Goal: Transaction & Acquisition: Subscribe to service/newsletter

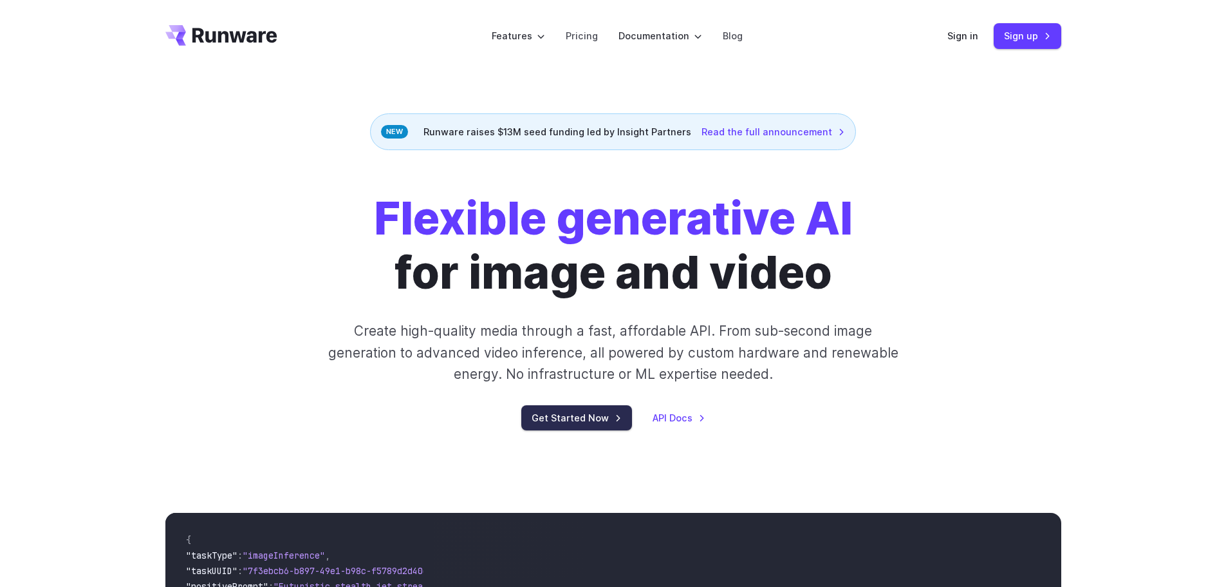
click at [592, 423] on link "Get Started Now" at bounding box center [576, 417] width 111 height 25
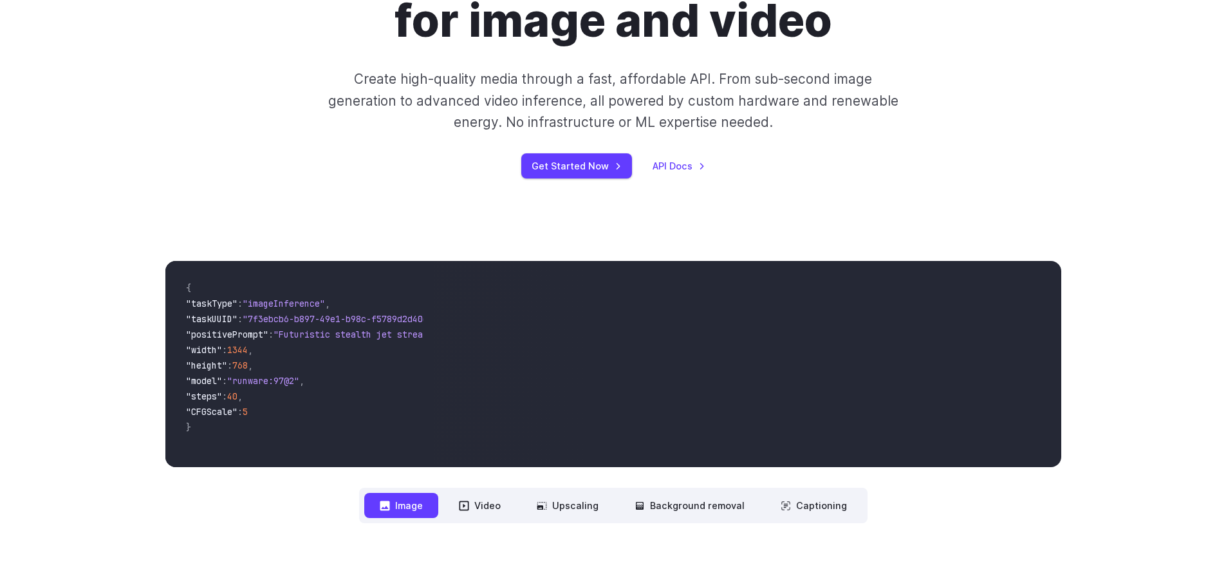
scroll to position [386, 0]
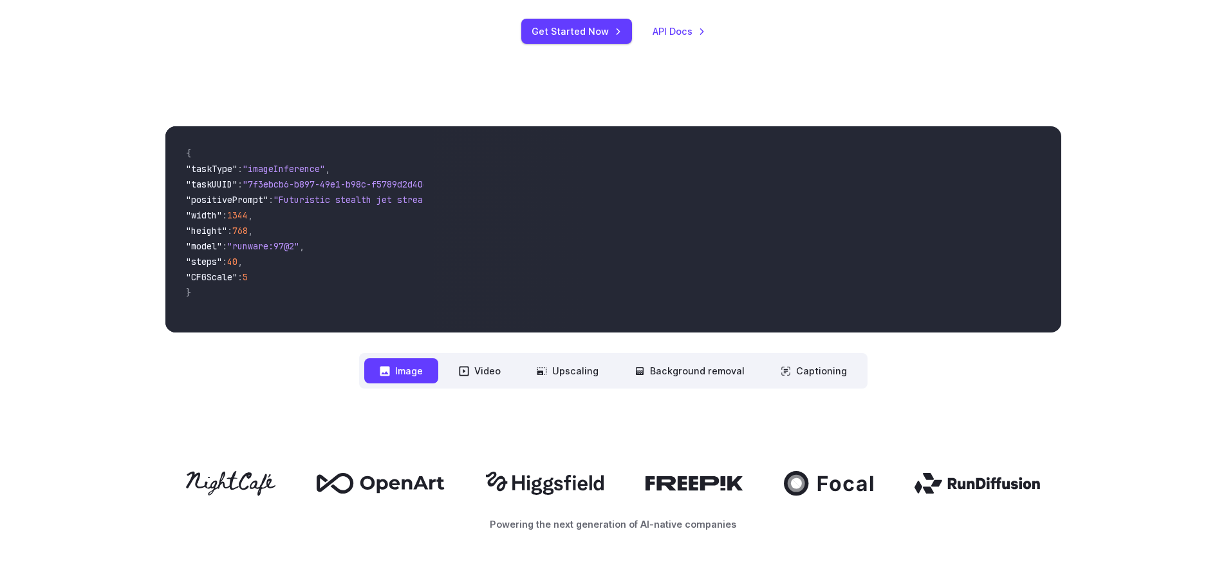
click at [409, 370] on button "Image" at bounding box center [401, 370] width 74 height 25
click at [578, 371] on button "Upscaling" at bounding box center [567, 370] width 93 height 25
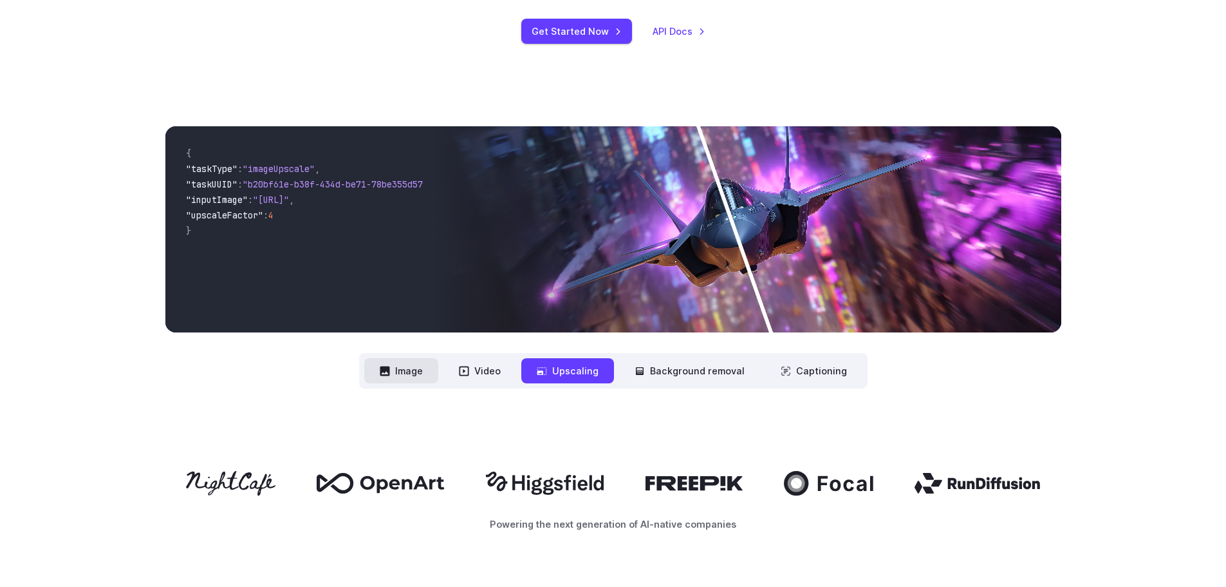
click at [399, 376] on button "Image" at bounding box center [401, 370] width 74 height 25
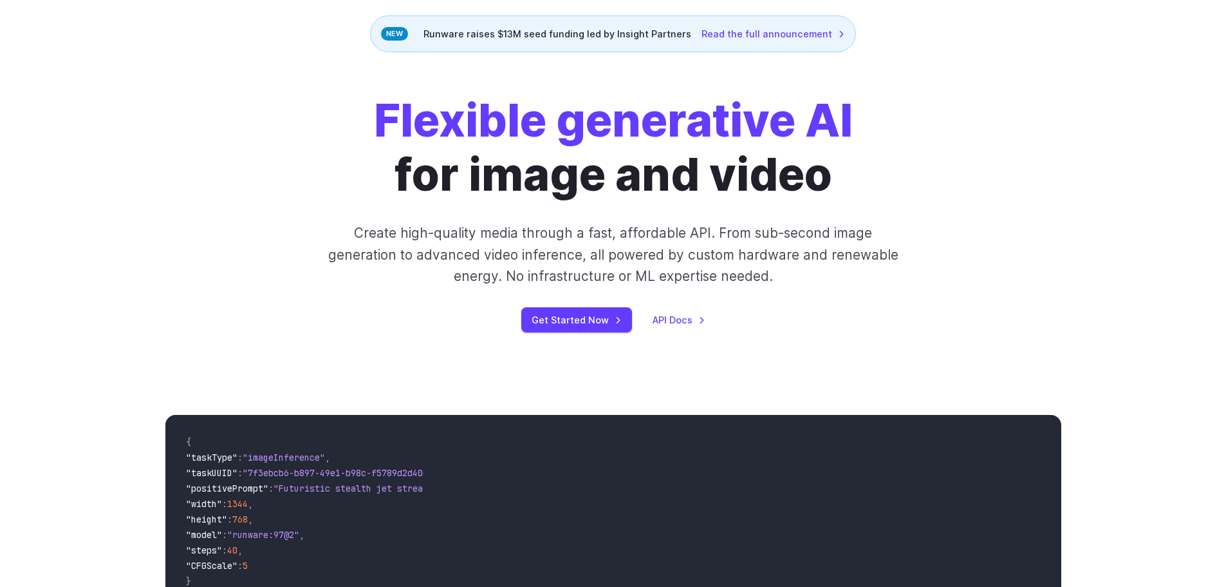
scroll to position [64, 0]
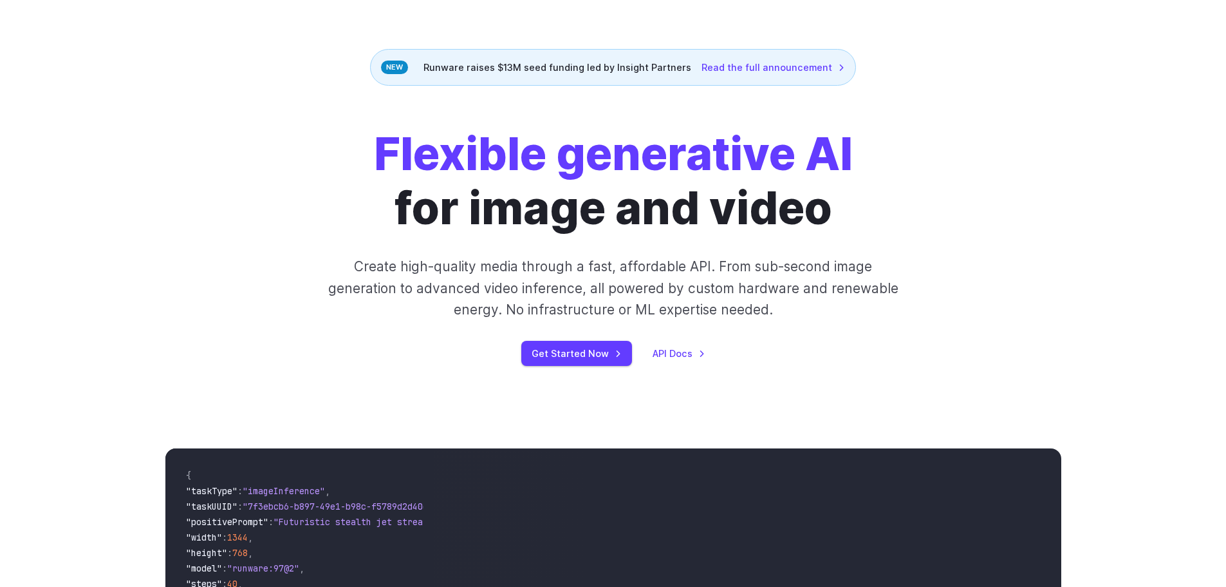
click at [547, 370] on div "Flexible generative AI for image and video Create high-quality media through a …" at bounding box center [613, 246] width 1226 height 321
